Goal: Information Seeking & Learning: Find specific fact

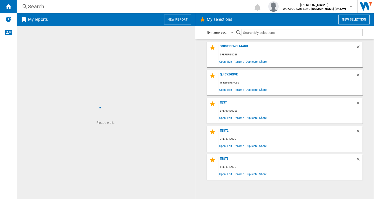
click at [41, 6] on div "Search" at bounding box center [131, 6] width 207 height 7
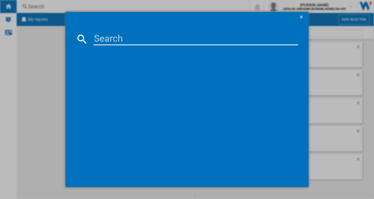
click at [112, 38] on input at bounding box center [196, 39] width 205 height 12
paste input "DV90CGC0A0ABEU"
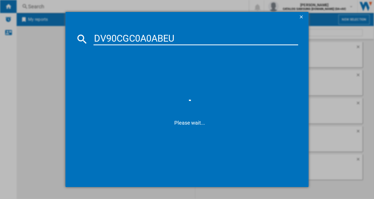
type input "DV90CGC0A0ABEU"
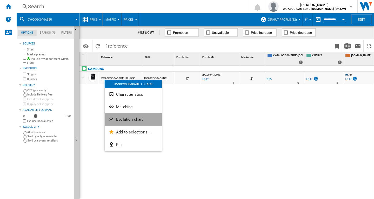
click at [144, 117] on button "Evolution chart" at bounding box center [133, 119] width 57 height 12
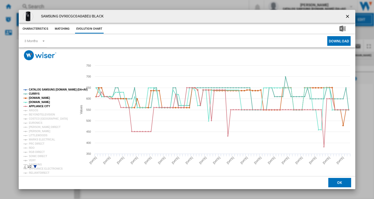
click at [38, 88] on rect "Product popup" at bounding box center [48, 128] width 54 height 84
click at [33, 110] on tspan "ARGOS" at bounding box center [34, 110] width 10 height 3
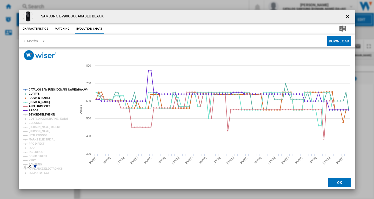
click at [36, 115] on tspan "BEYONDTELEVISION" at bounding box center [42, 114] width 26 height 3
click at [35, 121] on tspan "EURONICS" at bounding box center [36, 122] width 14 height 3
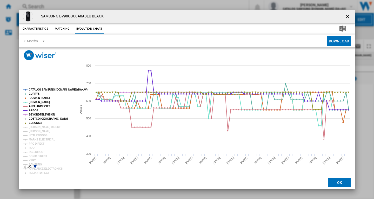
click at [36, 120] on tspan "COSTCO [GEOGRAPHIC_DATA]" at bounding box center [48, 118] width 39 height 3
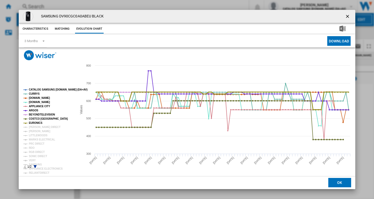
click at [36, 124] on tspan "EURONICS" at bounding box center [36, 122] width 14 height 3
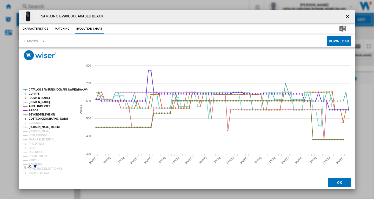
click at [36, 128] on tspan "[PERSON_NAME] DIRECT" at bounding box center [45, 127] width 32 height 3
click at [36, 132] on tspan "[PERSON_NAME]" at bounding box center [40, 131] width 22 height 3
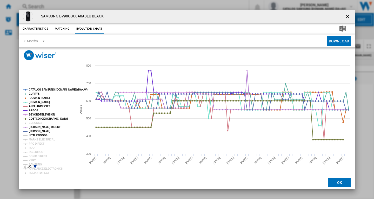
click at [35, 136] on tspan "LITTLEWOODS" at bounding box center [38, 135] width 19 height 3
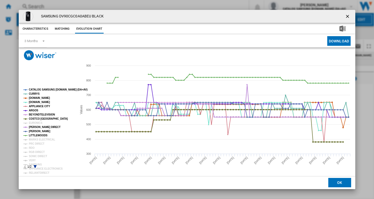
click at [36, 135] on tspan "LITTLEWOODS" at bounding box center [38, 135] width 19 height 3
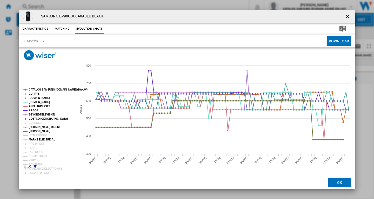
click at [36, 139] on tspan "MARKS ELECTRICAL" at bounding box center [42, 139] width 26 height 3
click at [34, 144] on tspan "PRC DIRECT" at bounding box center [37, 143] width 16 height 3
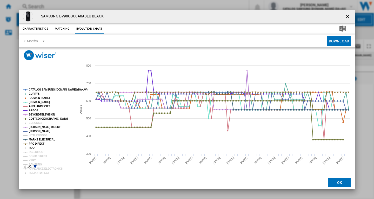
click at [32, 147] on tspan "RDO" at bounding box center [32, 147] width 6 height 3
click at [37, 153] on tspan "RGB DIRECT" at bounding box center [37, 152] width 16 height 3
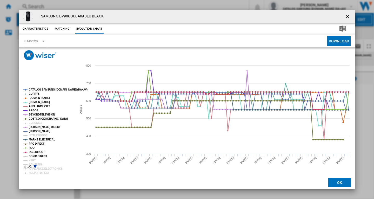
click at [36, 156] on tspan "SONIC DIRECT" at bounding box center [38, 156] width 18 height 3
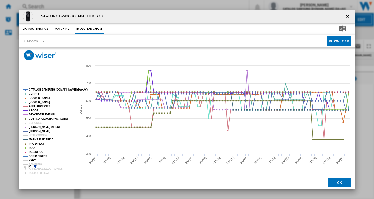
click at [33, 160] on tspan "VERY" at bounding box center [32, 160] width 7 height 3
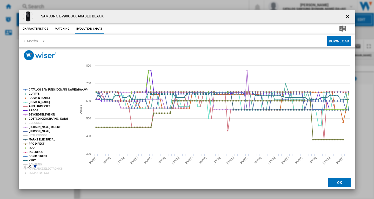
click at [36, 167] on icon "Product popup" at bounding box center [35, 166] width 3 height 3
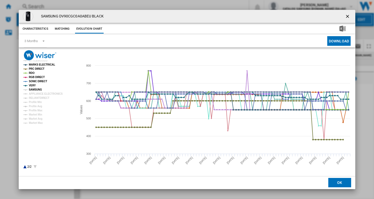
click at [37, 90] on tspan "SAMSUNG" at bounding box center [35, 89] width 13 height 3
click at [39, 94] on tspan "APPLIANCE ELECTRONICS" at bounding box center [46, 93] width 34 height 3
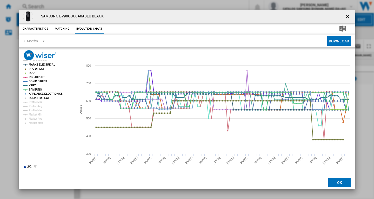
click at [41, 99] on tspan "RELIANTDIRECT" at bounding box center [39, 97] width 21 height 3
click at [349, 15] on ng-md-icon "getI18NText('BUTTONS.CLOSE_DIALOG')" at bounding box center [348, 17] width 6 height 6
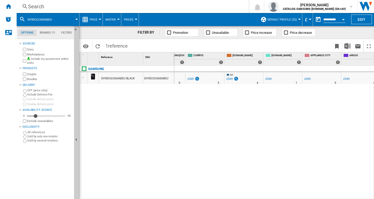
scroll to position [0, 139]
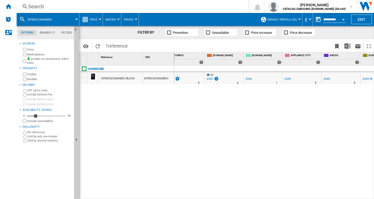
click at [287, 80] on div "£549" at bounding box center [288, 78] width 6 height 3
click at [62, 7] on div "Search" at bounding box center [131, 6] width 207 height 7
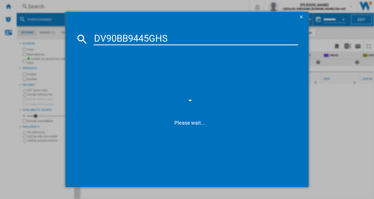
type input "DV90BB9445GH"
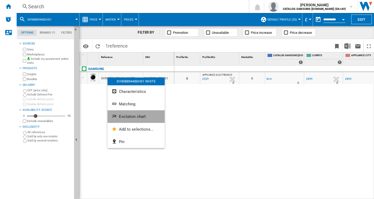
click at [133, 116] on span "Evolution chart" at bounding box center [132, 116] width 27 height 5
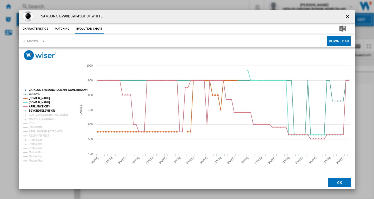
click at [37, 111] on tspan "BEYONDTELEVISION" at bounding box center [42, 110] width 26 height 3
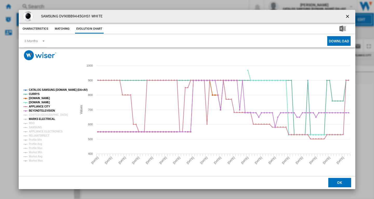
click at [36, 120] on tspan "MARKS ELECTRICAL" at bounding box center [42, 118] width 26 height 3
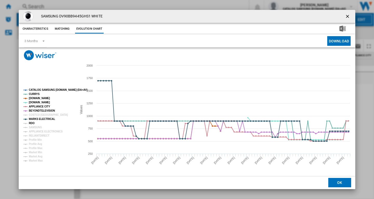
click at [31, 123] on tspan "RDO" at bounding box center [32, 123] width 6 height 3
drag, startPoint x: 34, startPoint y: 128, endPoint x: 35, endPoint y: 130, distance: 2.7
click at [34, 128] on tspan "SAMSUNG" at bounding box center [35, 127] width 13 height 3
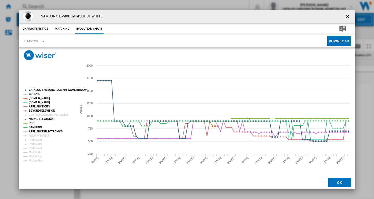
click at [39, 133] on tspan "APPLIANCE ELECTRONICS" at bounding box center [46, 131] width 34 height 3
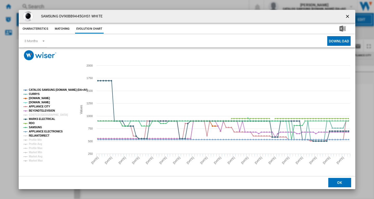
click at [38, 137] on tspan "RELIANTDIRECT" at bounding box center [39, 135] width 21 height 3
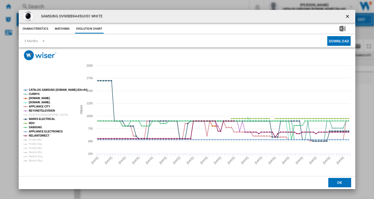
click at [349, 15] on ng-md-icon "getI18NText('BUTTONS.CLOSE_DIALOG')" at bounding box center [348, 17] width 6 height 6
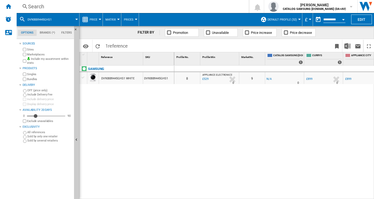
click at [43, 7] on div "Search" at bounding box center [131, 6] width 207 height 7
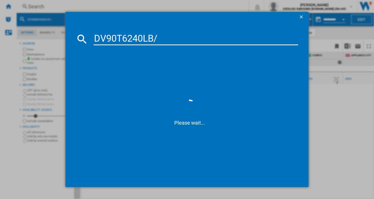
type input "DV90T6240LB"
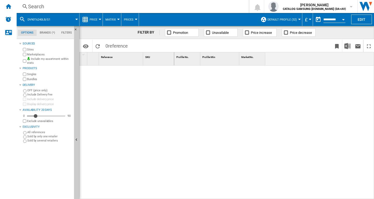
click at [43, 6] on div "Search" at bounding box center [131, 6] width 207 height 7
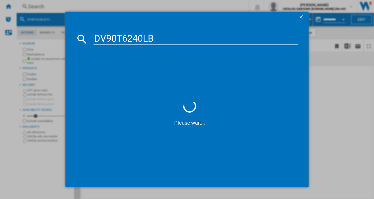
type input "DV90T6240L"
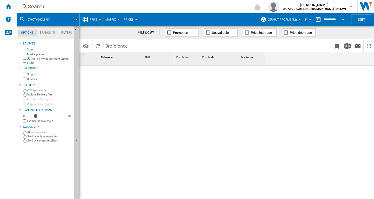
click at [43, 8] on div "Search" at bounding box center [131, 6] width 207 height 7
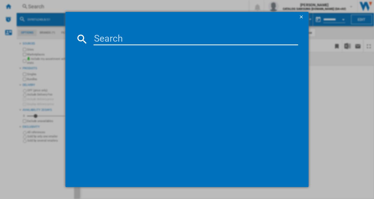
click at [146, 37] on input at bounding box center [196, 39] width 205 height 12
paste input "DV90T6240LB/S1"
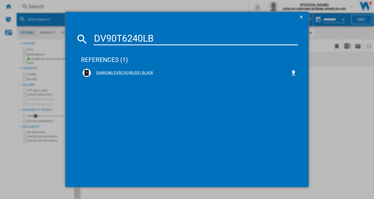
type input "DV90T6240LB"
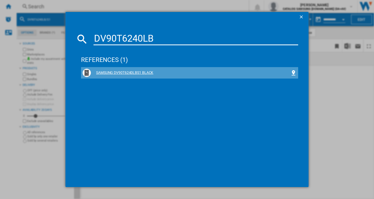
click at [134, 71] on div "SAMSUNG DV90T6240LBS1 BLACK" at bounding box center [191, 72] width 200 height 5
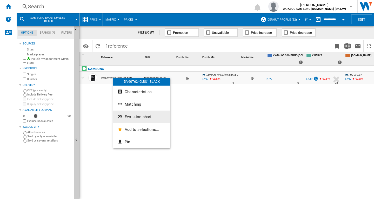
click at [148, 117] on span "Evolution chart" at bounding box center [138, 116] width 27 height 5
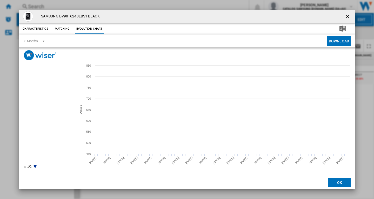
click at [41, 88] on rect "Product popup" at bounding box center [48, 128] width 54 height 84
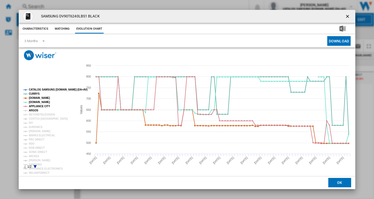
drag, startPoint x: 33, startPoint y: 109, endPoint x: 35, endPoint y: 111, distance: 3.1
click at [33, 109] on tspan "ARGOS" at bounding box center [34, 110] width 10 height 3
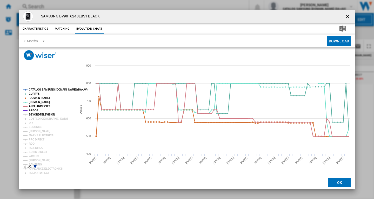
click at [38, 113] on tspan "BEYONDTELEVISION" at bounding box center [42, 114] width 26 height 3
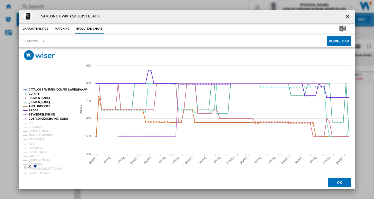
drag, startPoint x: 38, startPoint y: 117, endPoint x: 37, endPoint y: 120, distance: 3.1
click at [38, 117] on tspan "COSTCO [GEOGRAPHIC_DATA]" at bounding box center [48, 118] width 39 height 3
click at [32, 127] on tspan "EURONICS" at bounding box center [36, 127] width 14 height 3
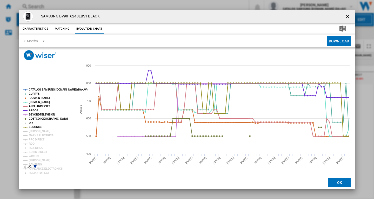
click at [32, 123] on tspan "DIY" at bounding box center [31, 122] width 4 height 3
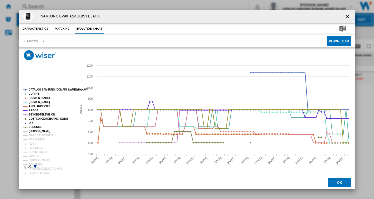
click at [40, 131] on tspan "[PERSON_NAME]" at bounding box center [40, 131] width 22 height 3
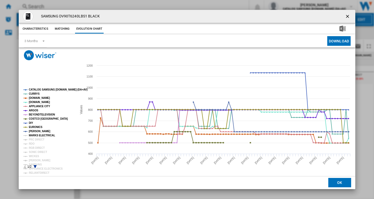
click at [40, 136] on tspan "MARKS ELECTRICAL" at bounding box center [42, 135] width 26 height 3
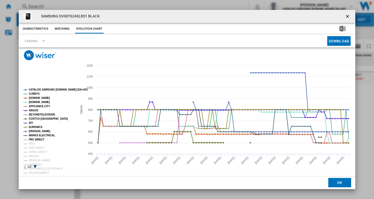
click at [37, 139] on tspan "PRC DIRECT" at bounding box center [37, 139] width 16 height 3
click at [32, 142] on tspan "RDO" at bounding box center [32, 143] width 6 height 3
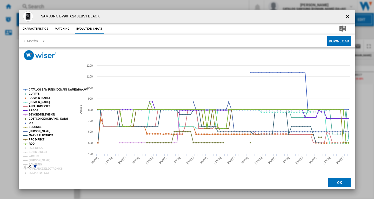
click at [41, 145] on rect "Product popup" at bounding box center [48, 128] width 54 height 84
click at [40, 147] on tspan "RGB DIRECT" at bounding box center [37, 147] width 16 height 3
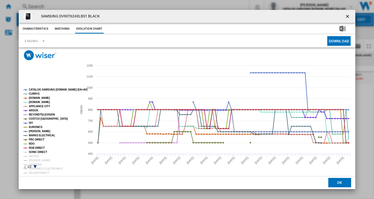
click at [39, 152] on tspan "SONIC DIRECT" at bounding box center [38, 152] width 18 height 3
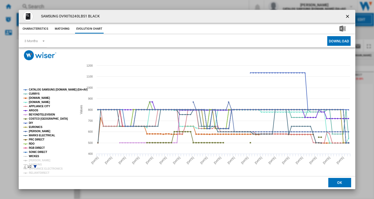
click at [36, 155] on tspan "WICKES" at bounding box center [34, 156] width 10 height 3
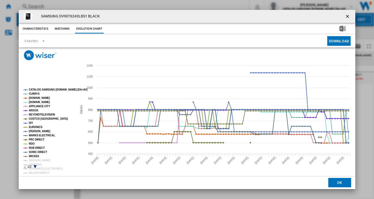
click at [38, 157] on rect "Product popup" at bounding box center [48, 128] width 54 height 84
click at [38, 160] on tspan "[PERSON_NAME]" at bounding box center [40, 160] width 22 height 3
click at [35, 165] on icon "Product popup" at bounding box center [35, 166] width 3 height 3
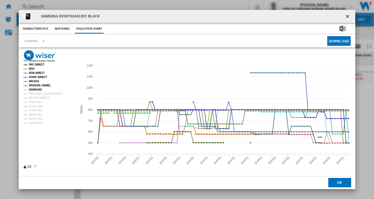
click at [36, 89] on tspan "SAMSUNG" at bounding box center [35, 89] width 13 height 3
click at [37, 95] on tspan "APPLIANCE ELECTRONICS" at bounding box center [46, 93] width 34 height 3
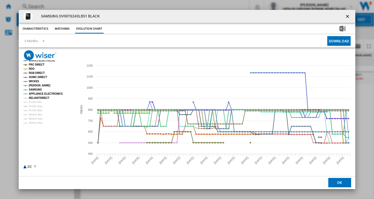
click at [39, 98] on tspan "RELIANTDIRECT" at bounding box center [39, 97] width 21 height 3
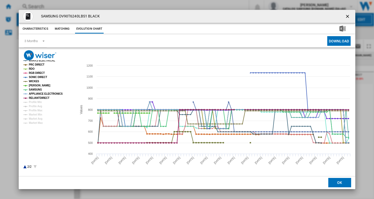
click at [349, 15] on ng-md-icon "getI18NText('BUTTONS.CLOSE_DIALOG')" at bounding box center [348, 17] width 6 height 6
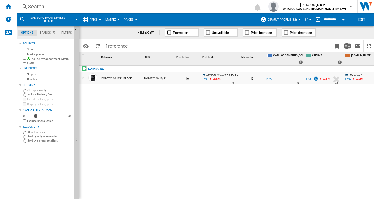
click at [61, 10] on div "Search" at bounding box center [131, 6] width 207 height 7
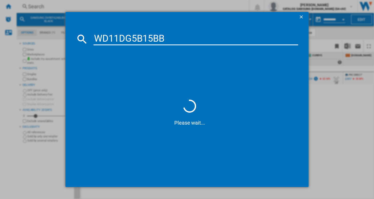
type input "WD11DG5B15BB"
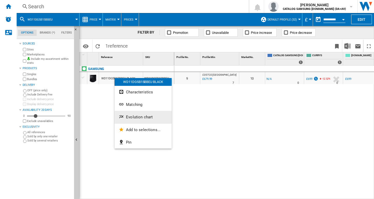
click at [148, 120] on button "Evolution chart" at bounding box center [143, 117] width 57 height 12
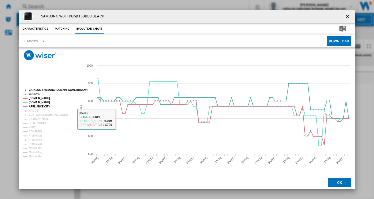
click at [47, 89] on tspan "CATALOG SAMSUNG [DOMAIN_NAME] (DA+AV)" at bounding box center [58, 89] width 59 height 3
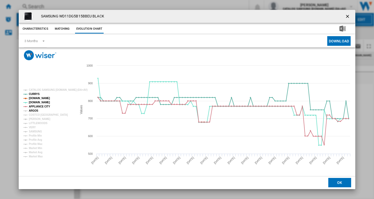
click at [32, 110] on tspan "ARGOS" at bounding box center [34, 110] width 10 height 3
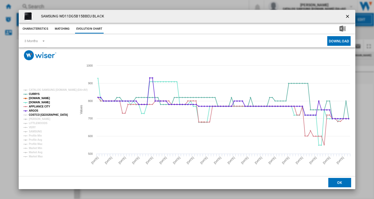
click at [35, 114] on tspan "COSTCO [GEOGRAPHIC_DATA]" at bounding box center [48, 114] width 39 height 3
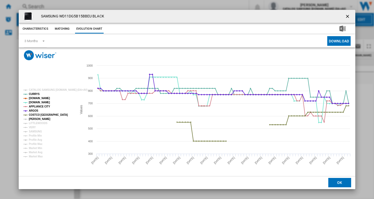
click at [35, 118] on tspan "[PERSON_NAME]" at bounding box center [40, 118] width 22 height 3
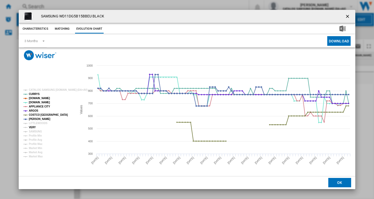
click at [32, 128] on tspan "VERY" at bounding box center [32, 127] width 7 height 3
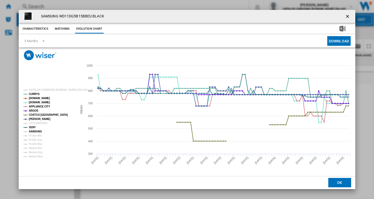
click at [34, 130] on tspan "SAMSUNG" at bounding box center [35, 131] width 13 height 3
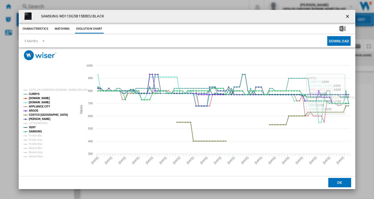
click at [349, 17] on ng-md-icon "getI18NText('BUTTONS.CLOSE_DIALOG')" at bounding box center [348, 17] width 6 height 6
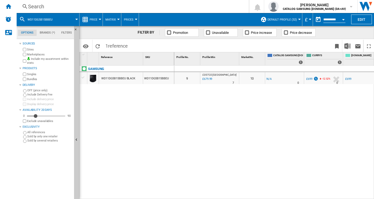
drag, startPoint x: 238, startPoint y: 196, endPoint x: 273, endPoint y: 193, distance: 35.4
click at [273, 193] on div "0 0 9 COSTCO [GEOGRAPHIC_DATA] : UK COSTCO -1.0 % £679.99 % N/A 7 COSTCO [GEOGR…" at bounding box center [274, 133] width 200 height 134
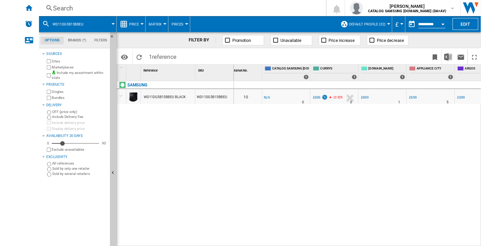
scroll to position [0, 86]
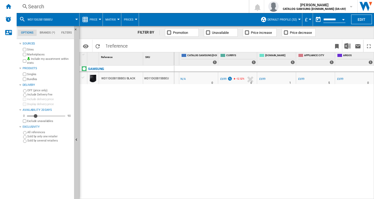
click at [303, 77] on div "£699" at bounding box center [301, 78] width 7 height 5
click at [45, 9] on div "Search" at bounding box center [131, 6] width 207 height 7
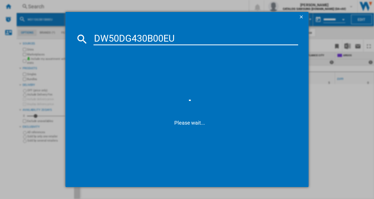
type input "DW50DG430B00E"
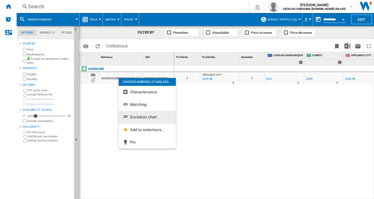
click at [140, 121] on button "Evolution chart" at bounding box center [147, 117] width 57 height 12
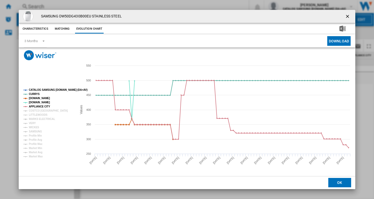
click at [42, 88] on rect "Product popup" at bounding box center [48, 123] width 54 height 74
click at [37, 110] on tspan "COSTCO [GEOGRAPHIC_DATA]" at bounding box center [48, 110] width 39 height 3
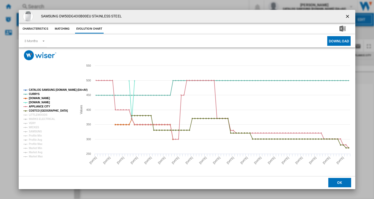
click at [45, 90] on tspan "CATALOG SAMSUNG [DOMAIN_NAME] (DA+AV)" at bounding box center [58, 89] width 59 height 3
click at [34, 118] on tspan "MARKS ELECTRICAL" at bounding box center [42, 118] width 26 height 3
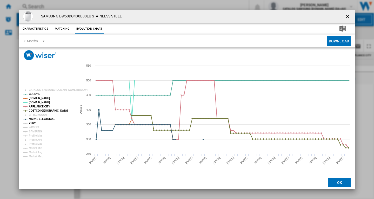
click at [32, 123] on tspan "VERY" at bounding box center [32, 123] width 7 height 3
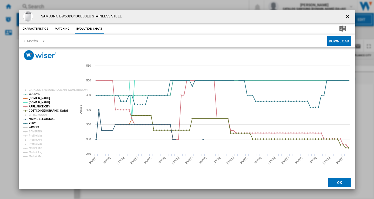
click at [37, 128] on tspan "WICKES" at bounding box center [34, 127] width 10 height 3
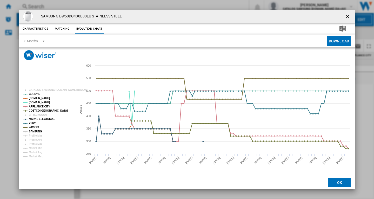
click at [37, 132] on tspan "SAMSUNG" at bounding box center [35, 131] width 13 height 3
click at [350, 18] on ng-md-icon "getI18NText('BUTTONS.CLOSE_DIALOG')" at bounding box center [348, 17] width 6 height 6
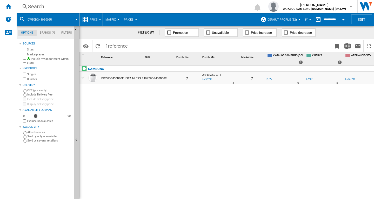
click at [64, 9] on div "Search" at bounding box center [131, 6] width 207 height 7
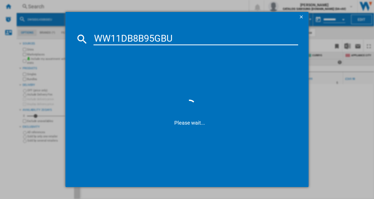
type input "WW11DB8B95GB"
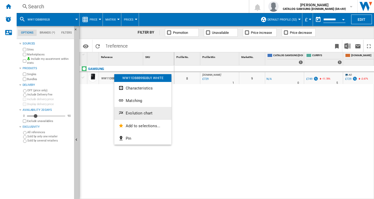
click at [138, 113] on span "Evolution chart" at bounding box center [139, 113] width 27 height 5
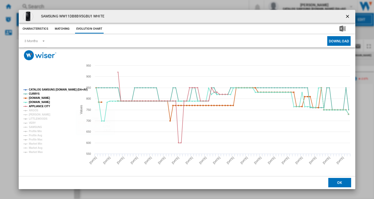
click at [48, 88] on tspan "CATALOG SAMSUNG [DOMAIN_NAME] (DA+AV)" at bounding box center [58, 89] width 59 height 3
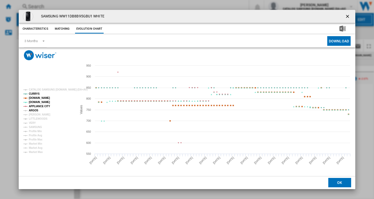
drag, startPoint x: 34, startPoint y: 109, endPoint x: 35, endPoint y: 113, distance: 3.5
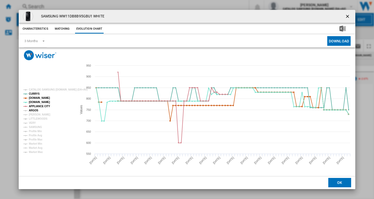
click at [34, 109] on tspan "ARGOS" at bounding box center [34, 110] width 10 height 3
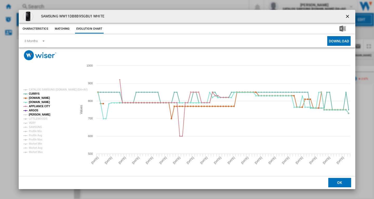
click at [35, 114] on tspan "[PERSON_NAME]" at bounding box center [40, 114] width 22 height 3
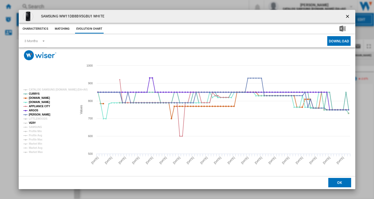
click at [34, 123] on tspan "VERY" at bounding box center [32, 122] width 7 height 3
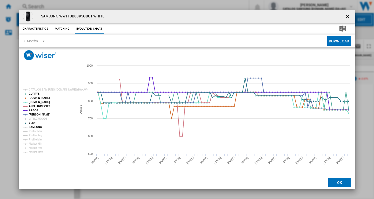
click at [36, 127] on tspan "SAMSUNG" at bounding box center [35, 127] width 13 height 3
click at [346, 13] on button "Product popup" at bounding box center [348, 16] width 10 height 10
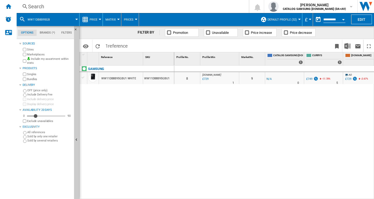
click at [48, 9] on div "Search" at bounding box center [131, 6] width 207 height 7
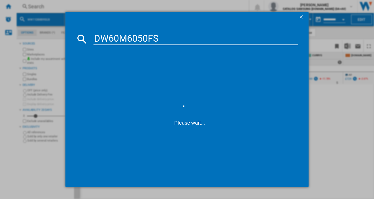
type input "DW60M6050FS"
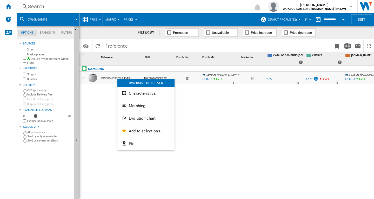
click at [143, 121] on button "Evolution chart" at bounding box center [145, 118] width 57 height 12
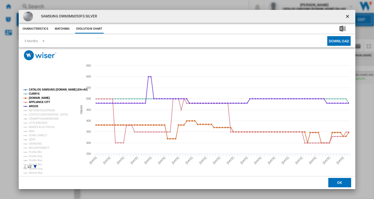
click at [38, 89] on tspan "CATALOG SAMSUNG [DOMAIN_NAME] (DA+AV)" at bounding box center [58, 89] width 59 height 3
click at [35, 111] on tspan "BEYONDTELEVISION" at bounding box center [42, 110] width 26 height 3
click at [35, 118] on tspan "CRAMPTONANDMOORE" at bounding box center [44, 118] width 30 height 3
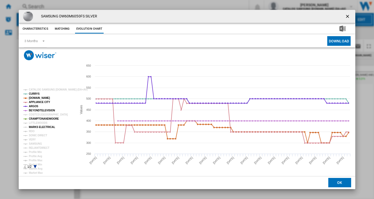
click at [35, 126] on tspan "MARKS ELECTRICAL" at bounding box center [42, 127] width 26 height 3
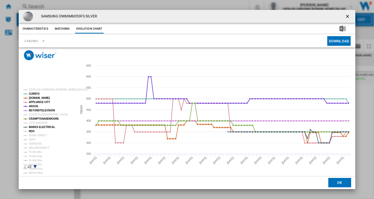
click at [31, 130] on tspan "RDO" at bounding box center [32, 131] width 6 height 3
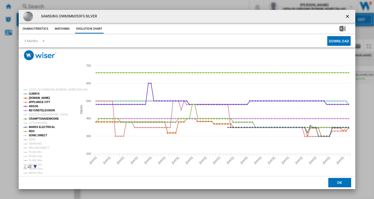
click at [37, 135] on tspan "SONIC DIRECT" at bounding box center [38, 135] width 18 height 3
click at [33, 141] on tspan "VERY" at bounding box center [32, 139] width 7 height 3
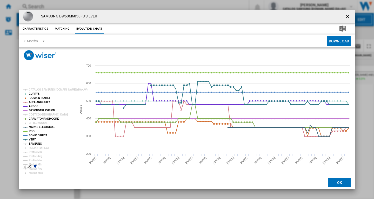
click at [37, 143] on tspan "SAMSUNG" at bounding box center [35, 143] width 13 height 3
click at [37, 148] on tspan "RELIANTDIRECT" at bounding box center [39, 147] width 21 height 3
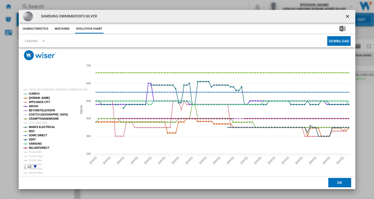
click at [36, 115] on tspan "COSTCO [GEOGRAPHIC_DATA]" at bounding box center [48, 114] width 39 height 3
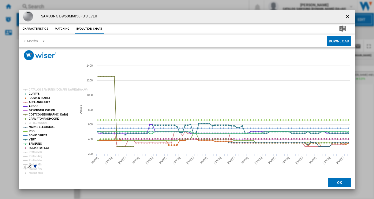
click at [36, 115] on tspan "COSTCO [GEOGRAPHIC_DATA]" at bounding box center [48, 114] width 39 height 3
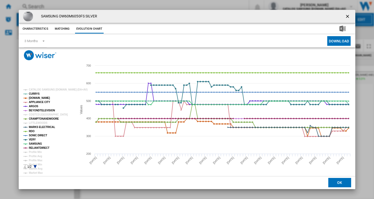
click at [349, 15] on ng-md-icon "getI18NText('BUTTONS.CLOSE_DIALOG')" at bounding box center [348, 17] width 6 height 6
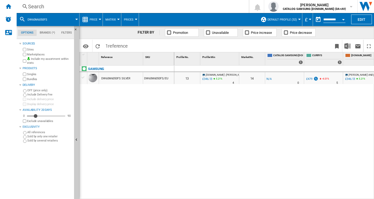
click at [55, 6] on div "Search" at bounding box center [131, 6] width 207 height 7
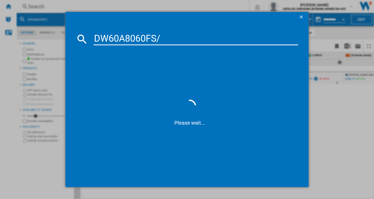
type input "DW60A8060FS"
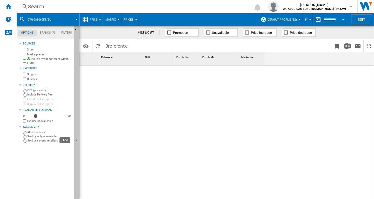
click at [75, 138] on ng-md-icon "Hide" at bounding box center [77, 140] width 6 height 6
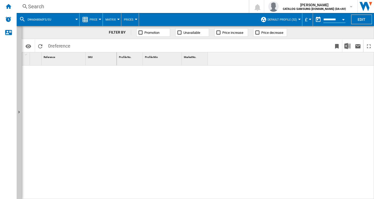
click at [33, 7] on div "Search" at bounding box center [131, 6] width 207 height 7
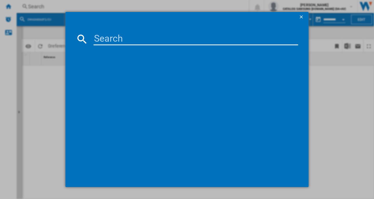
click at [122, 42] on input at bounding box center [196, 39] width 205 height 12
type input "DW60A8060FS"
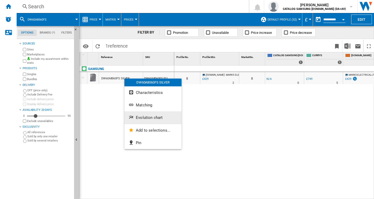
click at [152, 119] on span "Evolution chart" at bounding box center [149, 117] width 27 height 5
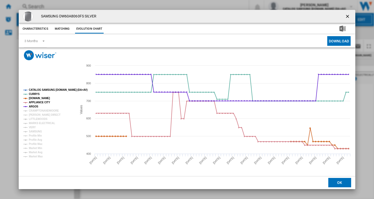
click at [40, 89] on tspan "CATALOG SAMSUNG [DOMAIN_NAME] (DA+AV)" at bounding box center [58, 89] width 59 height 3
drag, startPoint x: 39, startPoint y: 109, endPoint x: 40, endPoint y: 114, distance: 4.4
click at [39, 110] on tspan "CRAMPTONANDMOORE" at bounding box center [44, 110] width 30 height 3
click at [41, 115] on tspan "[PERSON_NAME] DIRECT" at bounding box center [45, 114] width 32 height 3
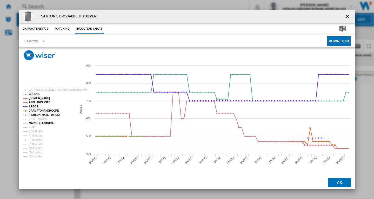
click at [38, 125] on tspan "MARKS ELECTRICAL" at bounding box center [42, 123] width 26 height 3
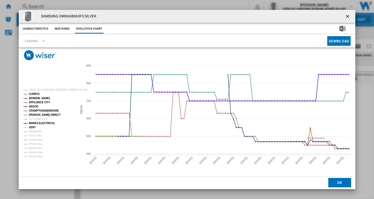
click at [31, 128] on tspan "VERY" at bounding box center [32, 127] width 7 height 3
click at [37, 131] on tspan "SAMSUNG" at bounding box center [35, 131] width 13 height 3
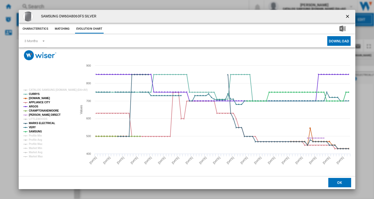
click at [348, 16] on ng-md-icon "getI18NText('BUTTONS.CLOSE_DIALOG')" at bounding box center [348, 17] width 6 height 6
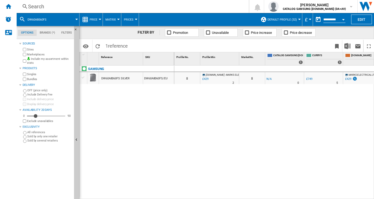
click at [47, 9] on div "Search" at bounding box center [131, 6] width 207 height 7
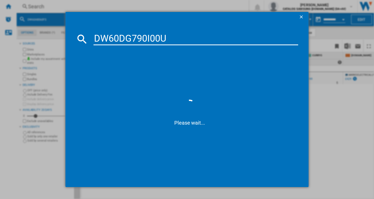
type input "DW60DG790I00"
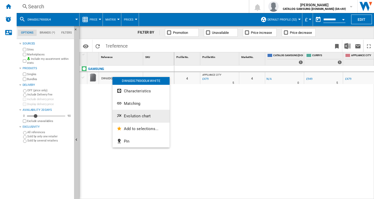
click at [138, 114] on span "Evolution chart" at bounding box center [137, 116] width 27 height 5
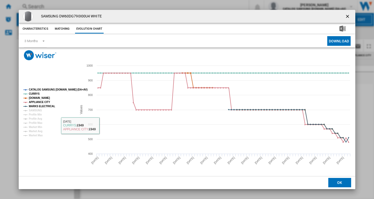
click at [40, 88] on tspan "CATALOG SAMSUNG [DOMAIN_NAME] (DA+AV)" at bounding box center [58, 89] width 59 height 3
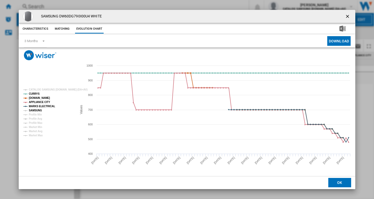
click at [35, 110] on tspan "SAMSUNG" at bounding box center [35, 110] width 13 height 3
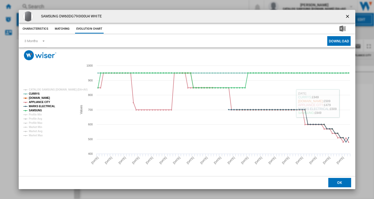
click at [350, 16] on ng-md-icon "getI18NText('BUTTONS.CLOSE_DIALOG')" at bounding box center [348, 17] width 6 height 6
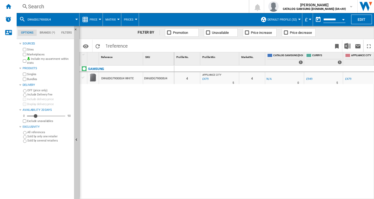
click at [36, 6] on div "Search" at bounding box center [131, 6] width 207 height 7
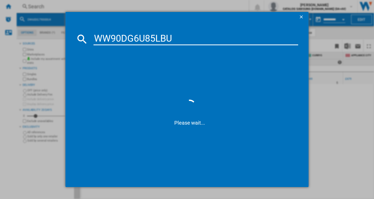
type input "WW90DG6U85LB"
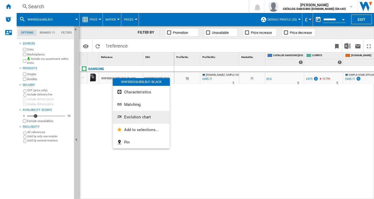
click at [144, 115] on span "Evolution chart" at bounding box center [137, 117] width 27 height 5
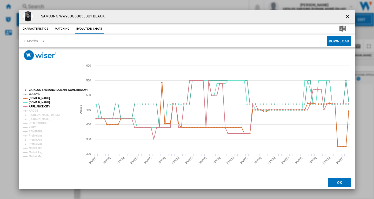
click at [41, 88] on tspan "CATALOG SAMSUNG [DOMAIN_NAME] (DA+AV)" at bounding box center [58, 89] width 59 height 3
click at [32, 112] on tspan "ARGOS" at bounding box center [34, 110] width 10 height 3
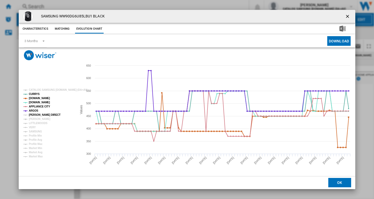
click at [36, 114] on tspan "[PERSON_NAME] DIRECT" at bounding box center [45, 114] width 32 height 3
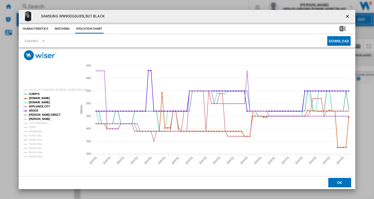
click at [35, 120] on tspan "[PERSON_NAME]" at bounding box center [40, 118] width 22 height 3
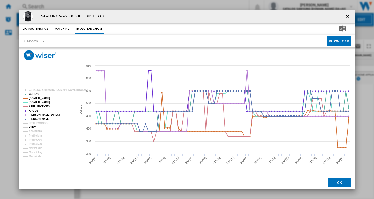
click at [32, 128] on tspan "VERY" at bounding box center [32, 127] width 7 height 3
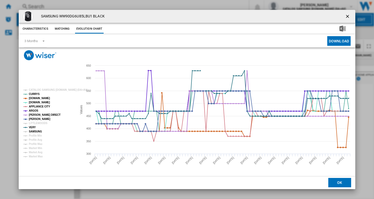
click at [33, 130] on tspan "SAMSUNG" at bounding box center [35, 131] width 13 height 3
